Goal: Task Accomplishment & Management: Check status

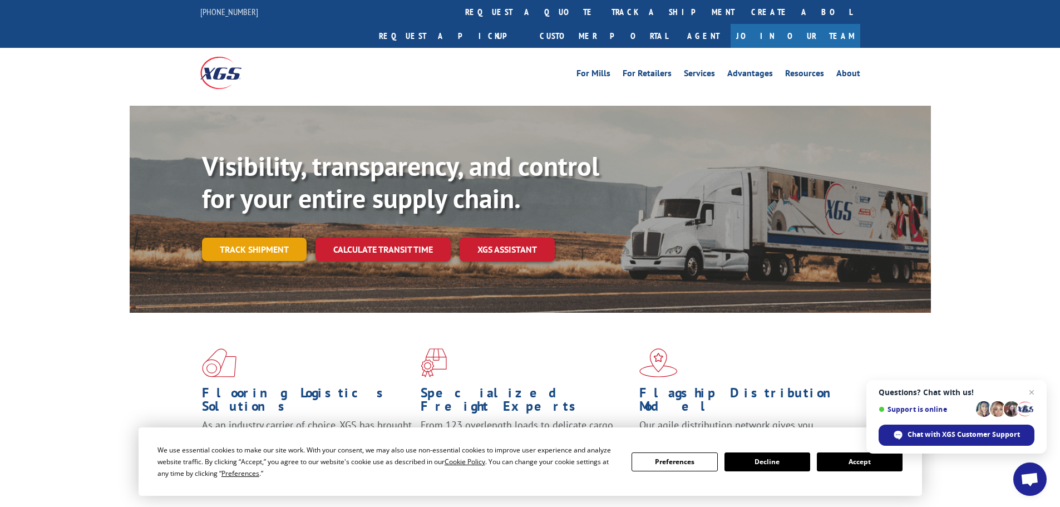
click at [255, 238] on link "Track shipment" at bounding box center [254, 249] width 105 height 23
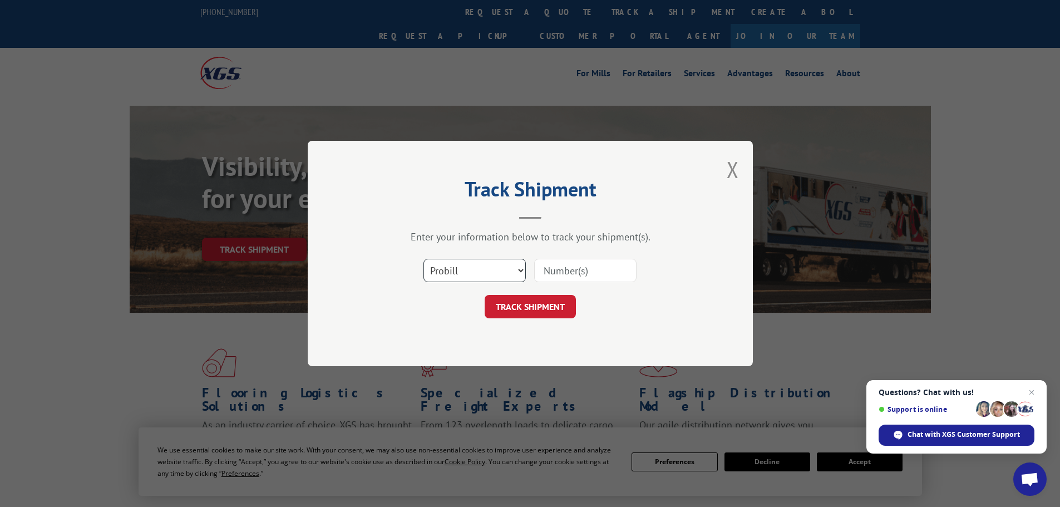
click at [515, 268] on select "Select category... Probill BOL PO" at bounding box center [475, 270] width 102 height 23
click at [593, 268] on input at bounding box center [585, 270] width 102 height 23
click at [613, 264] on input at bounding box center [585, 270] width 102 height 23
paste input "17597747"
type input "17597747"
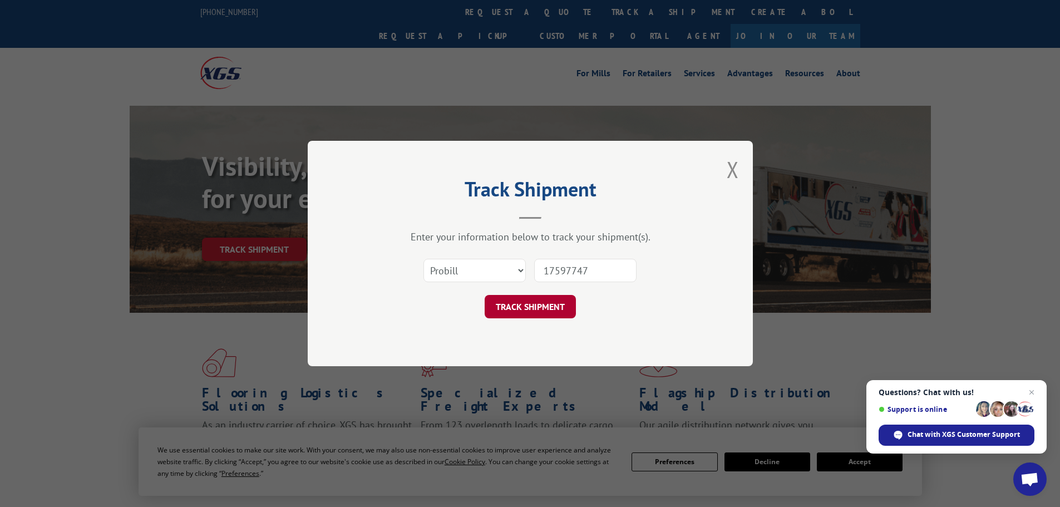
click at [553, 303] on button "TRACK SHIPMENT" at bounding box center [530, 306] width 91 height 23
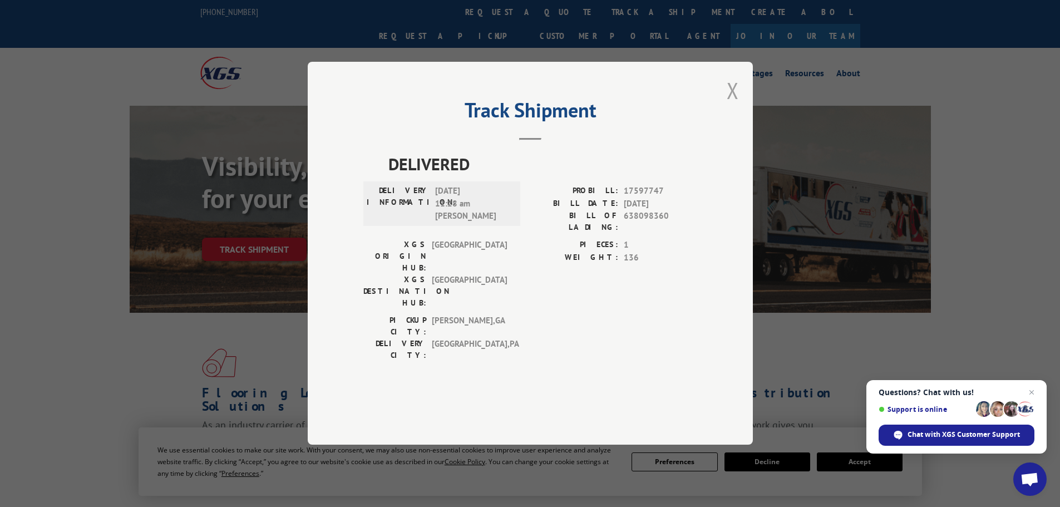
click at [731, 105] on button "Close modal" at bounding box center [733, 90] width 12 height 29
